Goal: Task Accomplishment & Management: Use online tool/utility

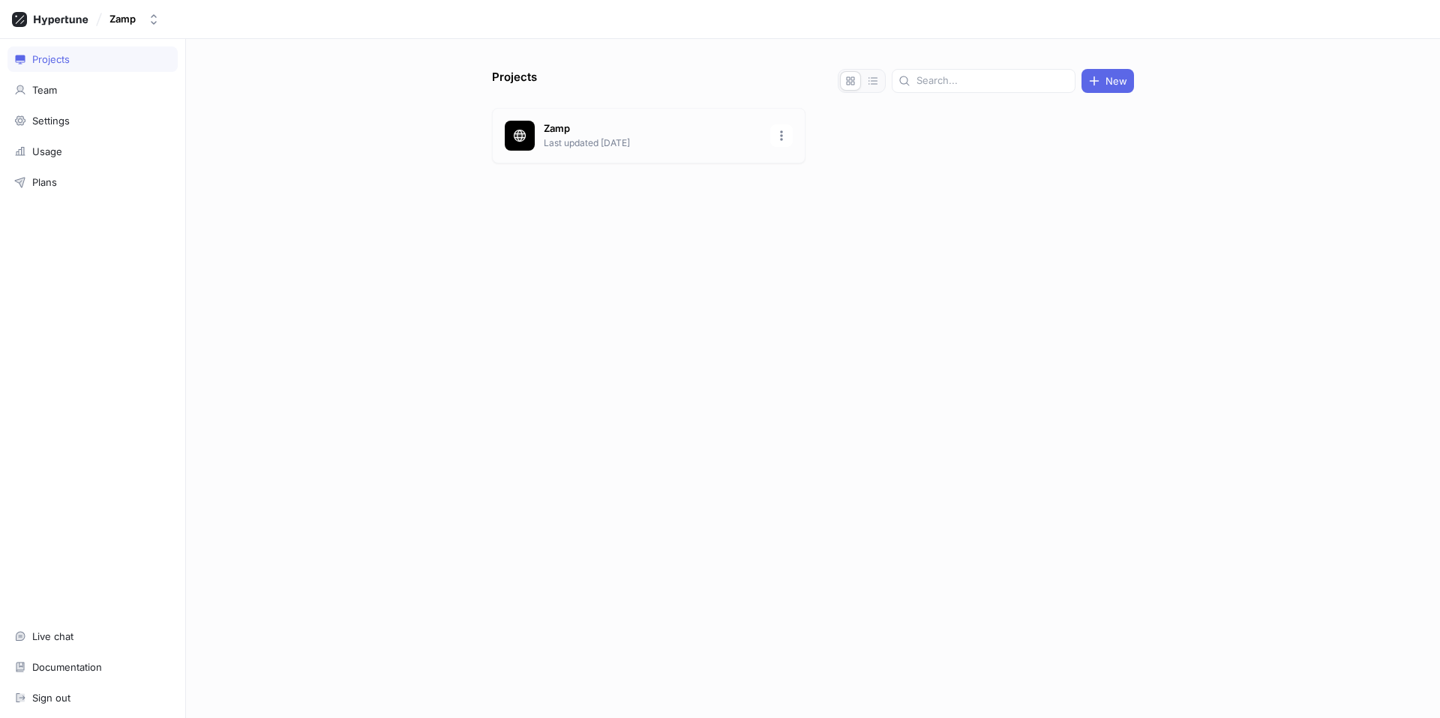
click at [589, 142] on p "Last updated [DATE]" at bounding box center [652, 142] width 217 height 13
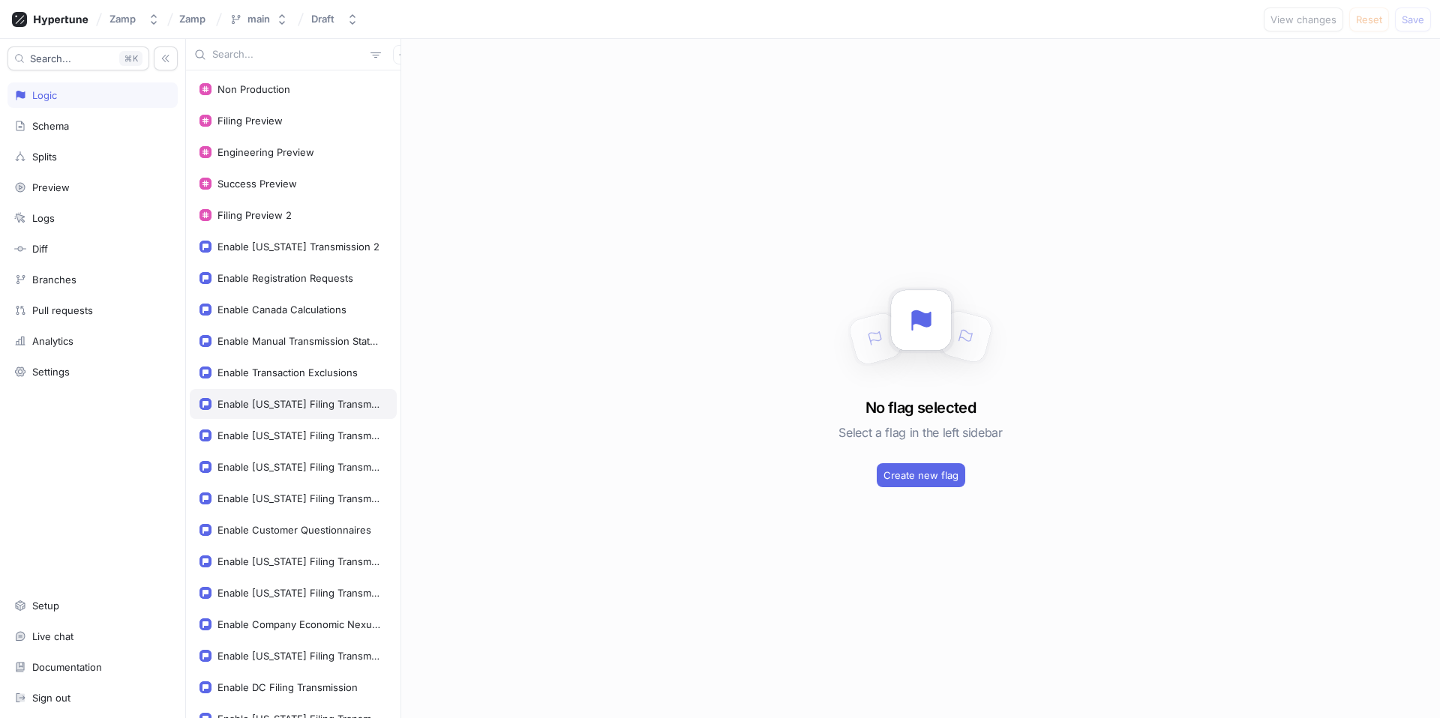
click at [294, 412] on div "Enable [US_STATE] Filing Transmission" at bounding box center [293, 404] width 207 height 30
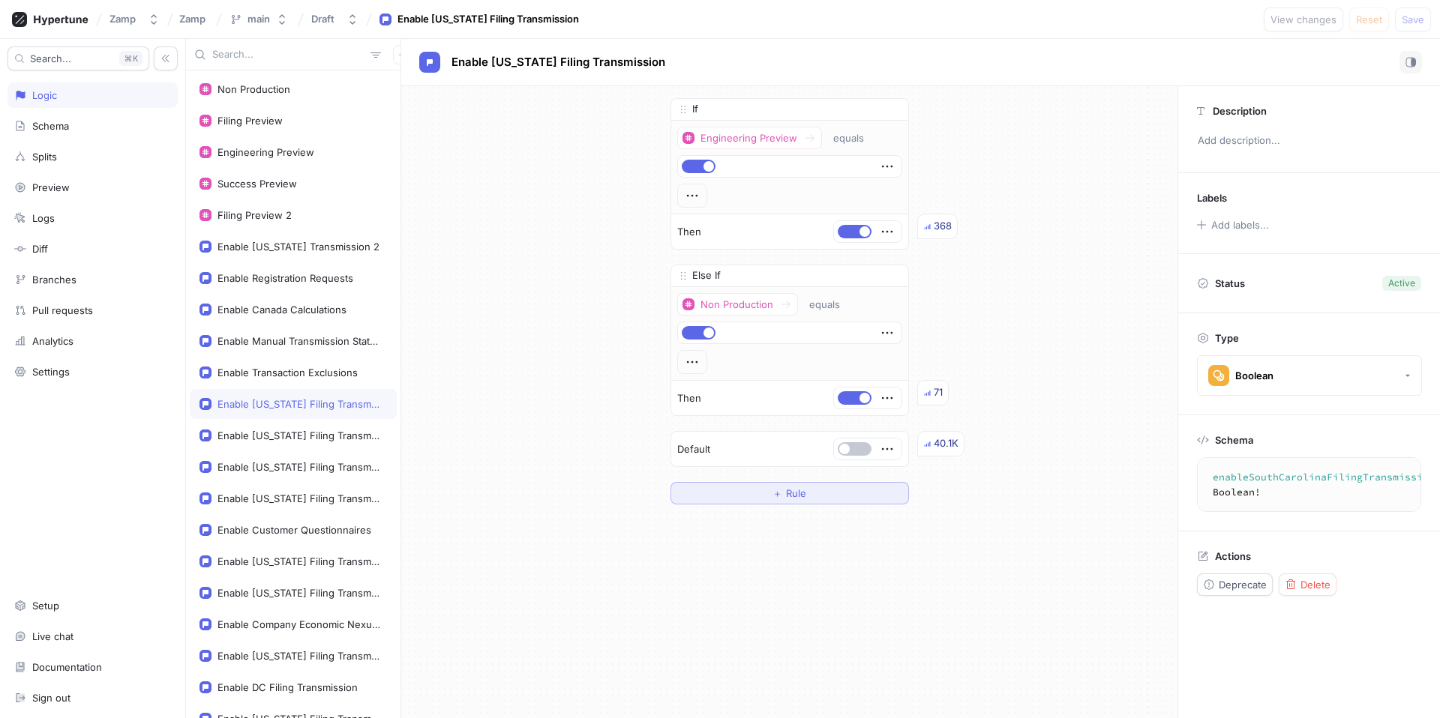
click at [792, 495] on span "Rule" at bounding box center [796, 493] width 20 height 9
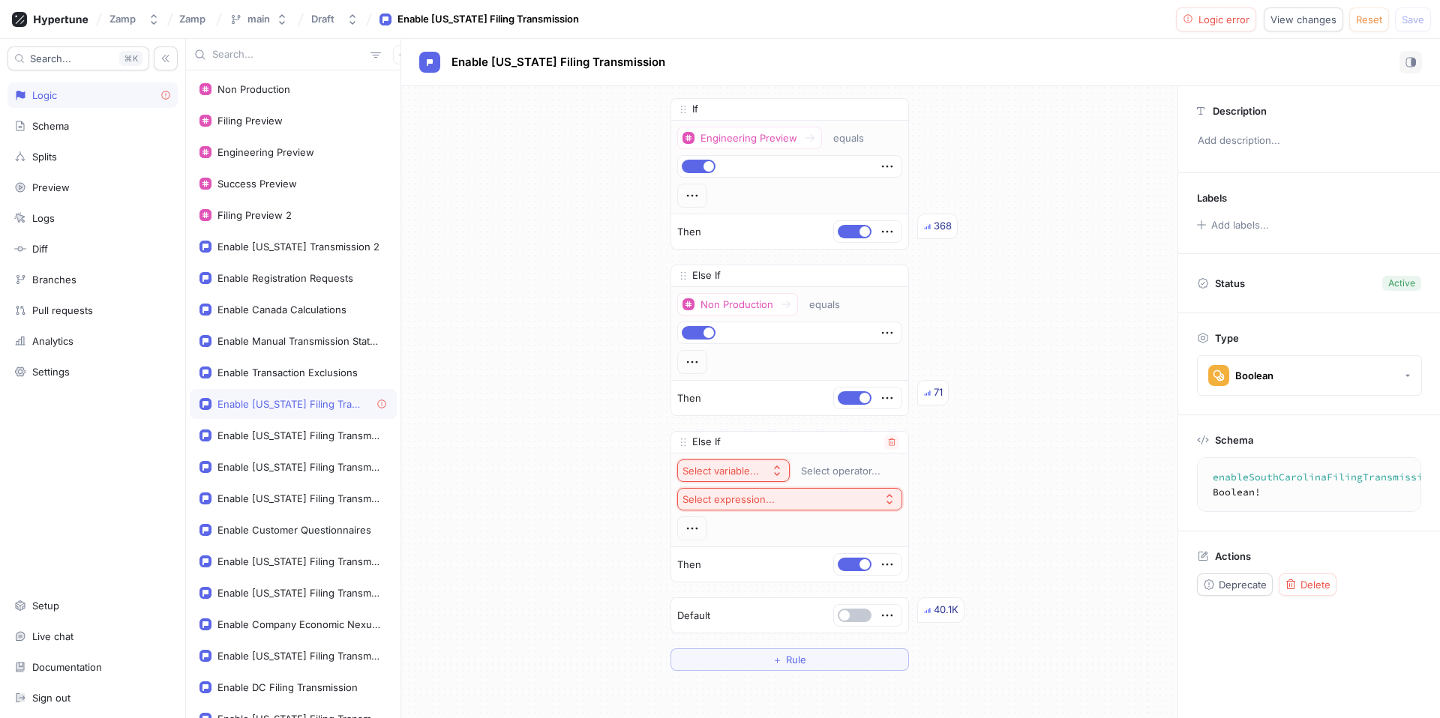
click at [733, 465] on div "Select variable..." at bounding box center [720, 471] width 76 height 13
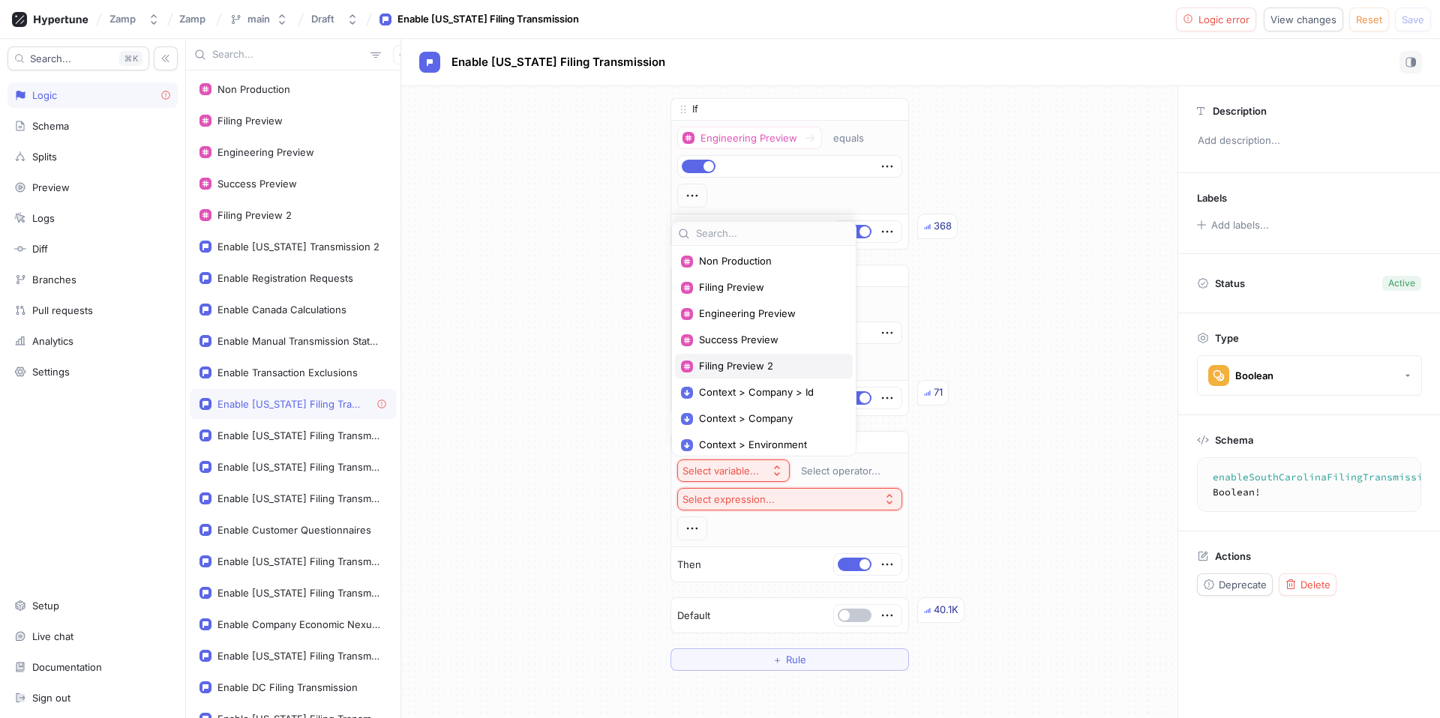
click at [775, 364] on span "Filing Preview 2" at bounding box center [769, 366] width 140 height 13
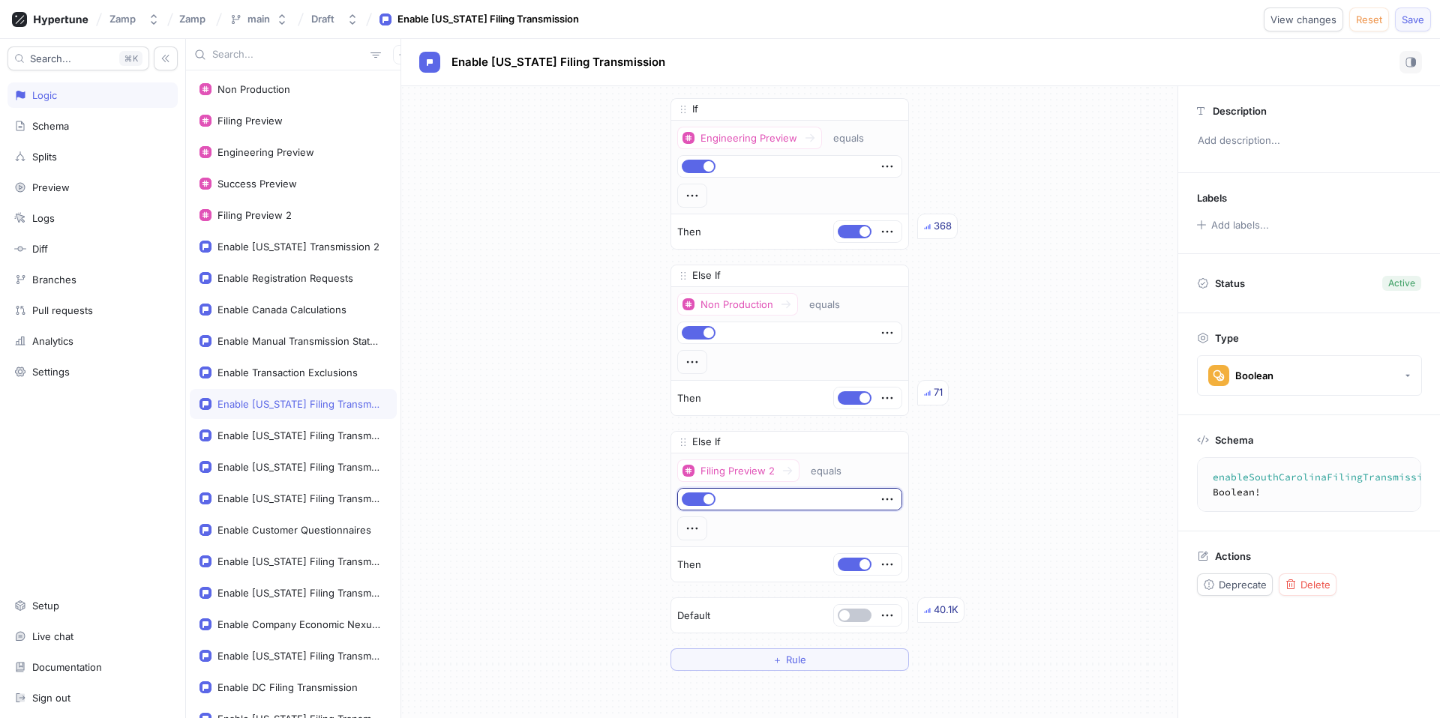
click at [1410, 16] on span "Save" at bounding box center [1412, 19] width 22 height 9
